Goal: Register for event/course

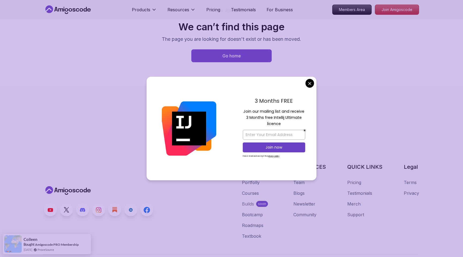
click at [276, 118] on p "Join our mailing list and receive 3 Months free Intellij Ultimate licence" at bounding box center [274, 117] width 62 height 19
click at [276, 135] on input "email" at bounding box center [274, 135] width 62 height 10
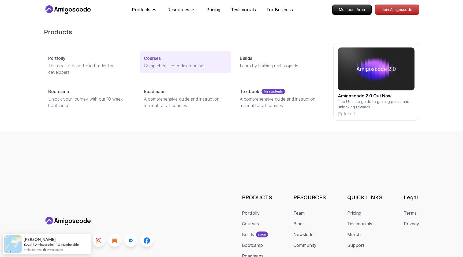
click at [158, 64] on p "Comprehensive coding courses" at bounding box center [185, 65] width 83 height 6
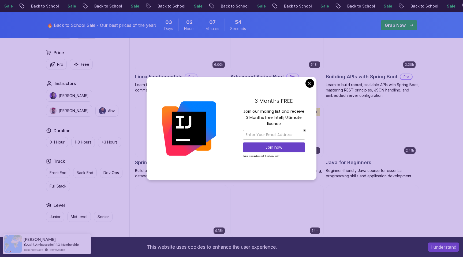
scroll to position [190, 0]
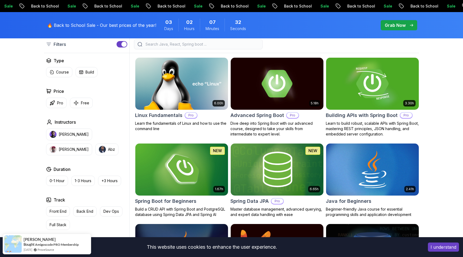
scroll to position [146, 0]
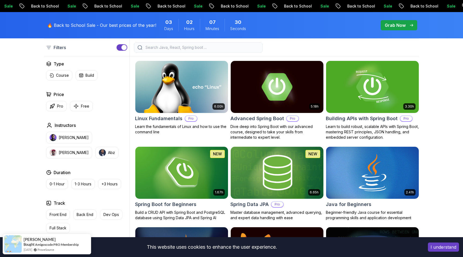
click at [353, 119] on h2 "Building APIs with Spring Boot" at bounding box center [362, 119] width 72 height 8
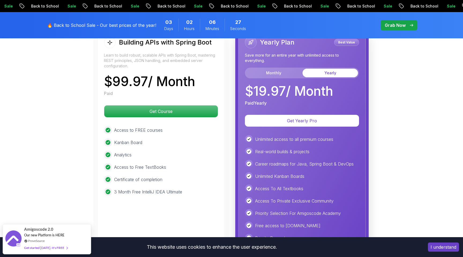
scroll to position [1301, 0]
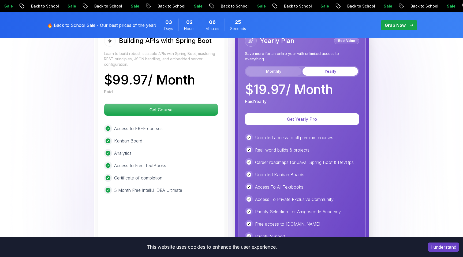
click at [281, 67] on button "Monthly" at bounding box center [273, 71] width 55 height 9
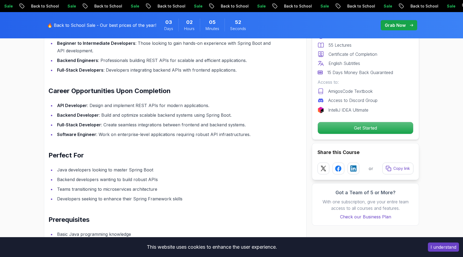
scroll to position [555, 0]
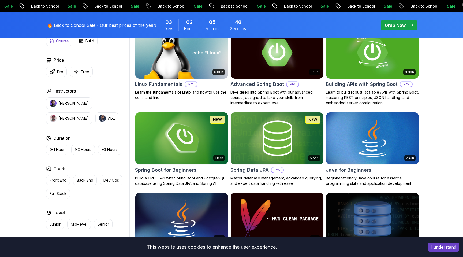
scroll to position [146, 0]
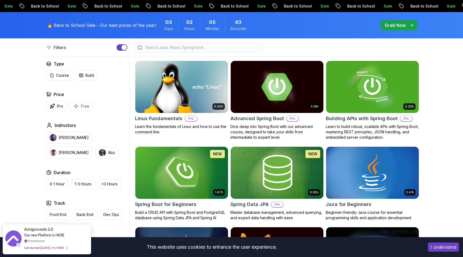
click at [81, 108] on p "Free" at bounding box center [85, 105] width 8 height 5
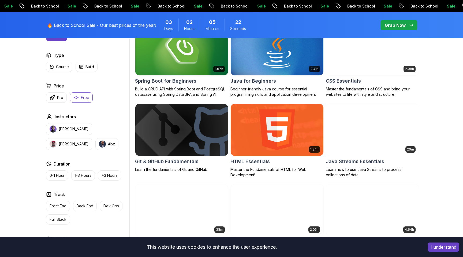
scroll to position [180, 0]
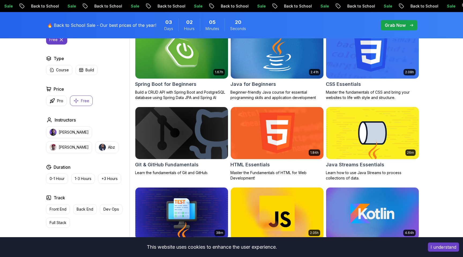
click at [171, 163] on h2 "Git & GitHub Fundamentals" at bounding box center [166, 165] width 63 height 8
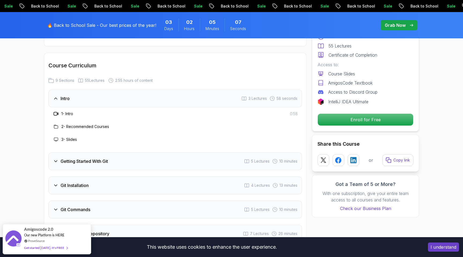
scroll to position [656, 0]
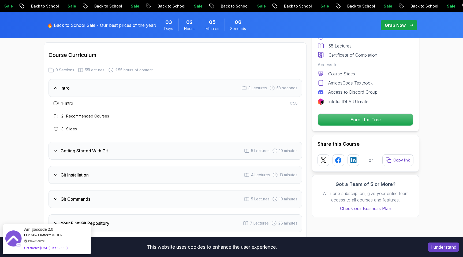
click at [150, 153] on div "Getting Started With Git 5 Lectures 10 minutes" at bounding box center [174, 151] width 253 height 18
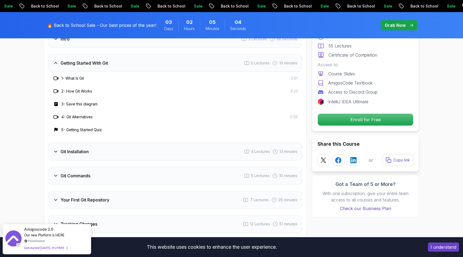
scroll to position [714, 0]
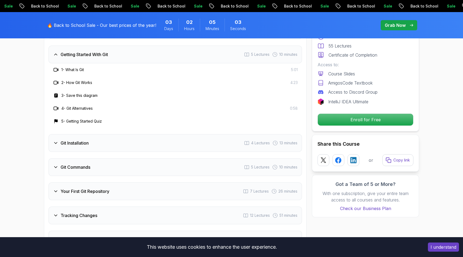
click at [113, 147] on div "Git Installation 4 Lectures 13 minutes" at bounding box center [174, 143] width 253 height 18
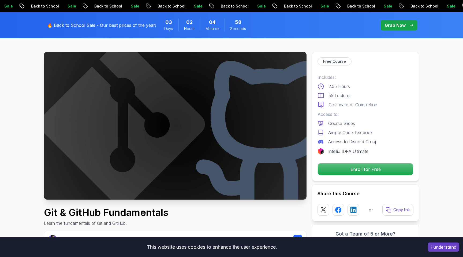
scroll to position [0, 0]
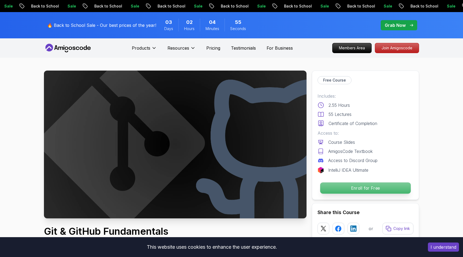
click at [338, 192] on p "Enroll for Free" at bounding box center [365, 187] width 91 height 11
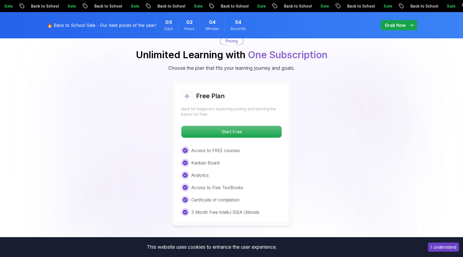
scroll to position [1040, 0]
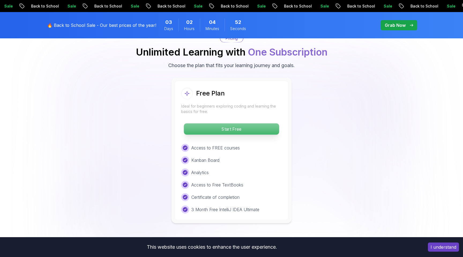
click at [248, 129] on p "Start Free" at bounding box center [231, 128] width 95 height 11
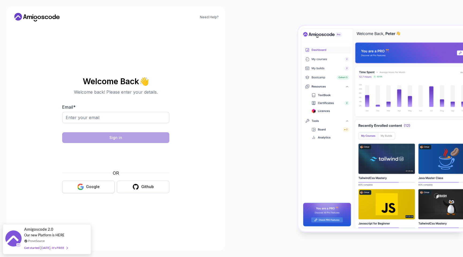
click at [92, 185] on div "Google" at bounding box center [93, 186] width 14 height 5
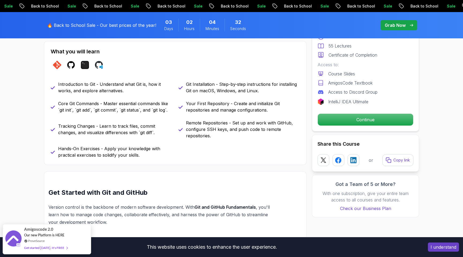
scroll to position [235, 0]
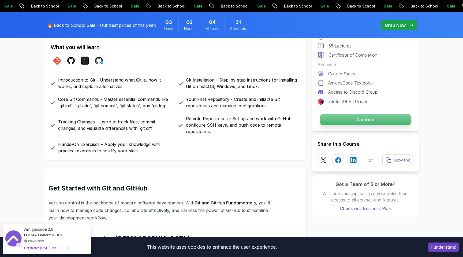
click at [358, 121] on p "Continue" at bounding box center [365, 119] width 91 height 11
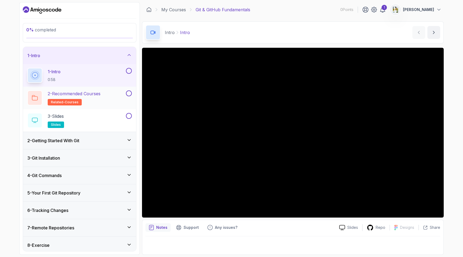
click at [106, 101] on div "2 - Recommended Courses related-courses" at bounding box center [76, 97] width 98 height 15
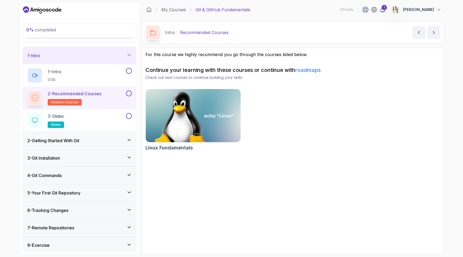
click at [313, 72] on link "roadmaps" at bounding box center [307, 70] width 25 height 6
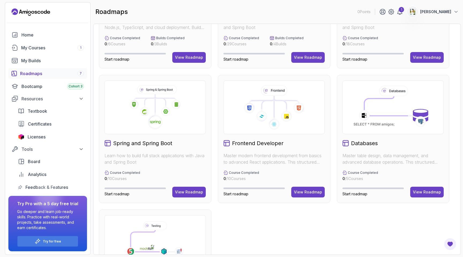
scroll to position [90, 0]
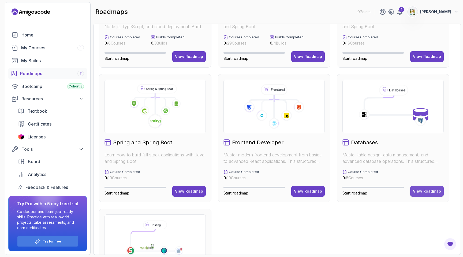
click at [420, 189] on div "View Roadmap" at bounding box center [427, 190] width 28 height 5
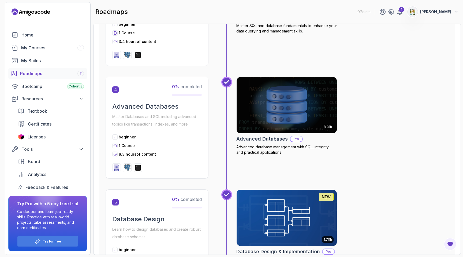
scroll to position [428, 0]
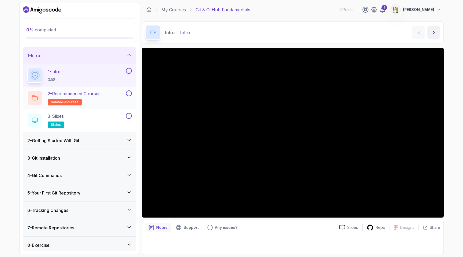
click at [110, 100] on div "2 - Recommended Courses related-courses" at bounding box center [76, 97] width 98 height 15
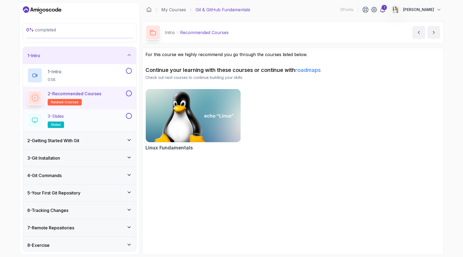
click at [85, 121] on div "3 - Slides slides" at bounding box center [76, 120] width 98 height 15
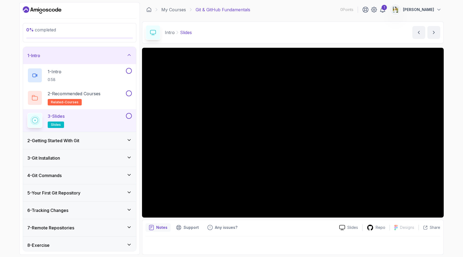
click at [108, 142] on div "2 - Getting Started With Git" at bounding box center [79, 140] width 104 height 6
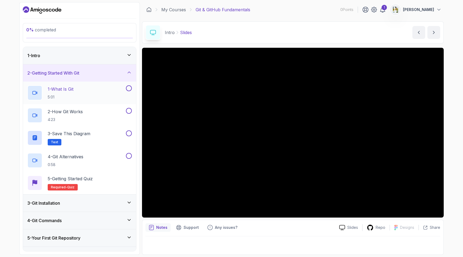
click at [99, 92] on div "1 - What Is Git 5:01" at bounding box center [76, 92] width 98 height 15
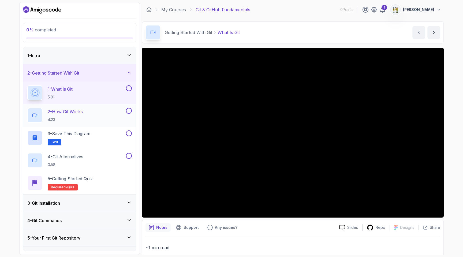
click at [99, 116] on div "2 - How Git Works 4:23" at bounding box center [76, 115] width 98 height 15
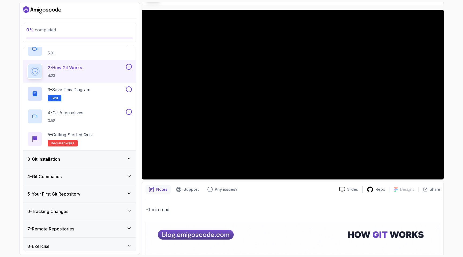
scroll to position [47, 0]
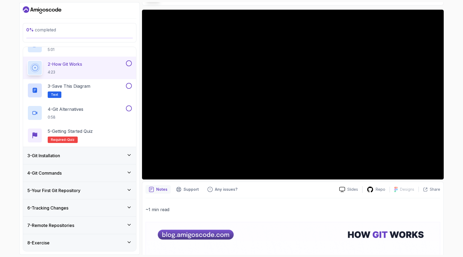
click at [106, 192] on div "5 - Your First Git Repository" at bounding box center [79, 190] width 104 height 6
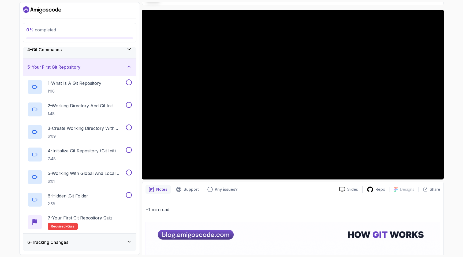
scroll to position [60, 0]
